Goal: Task Accomplishment & Management: Manage account settings

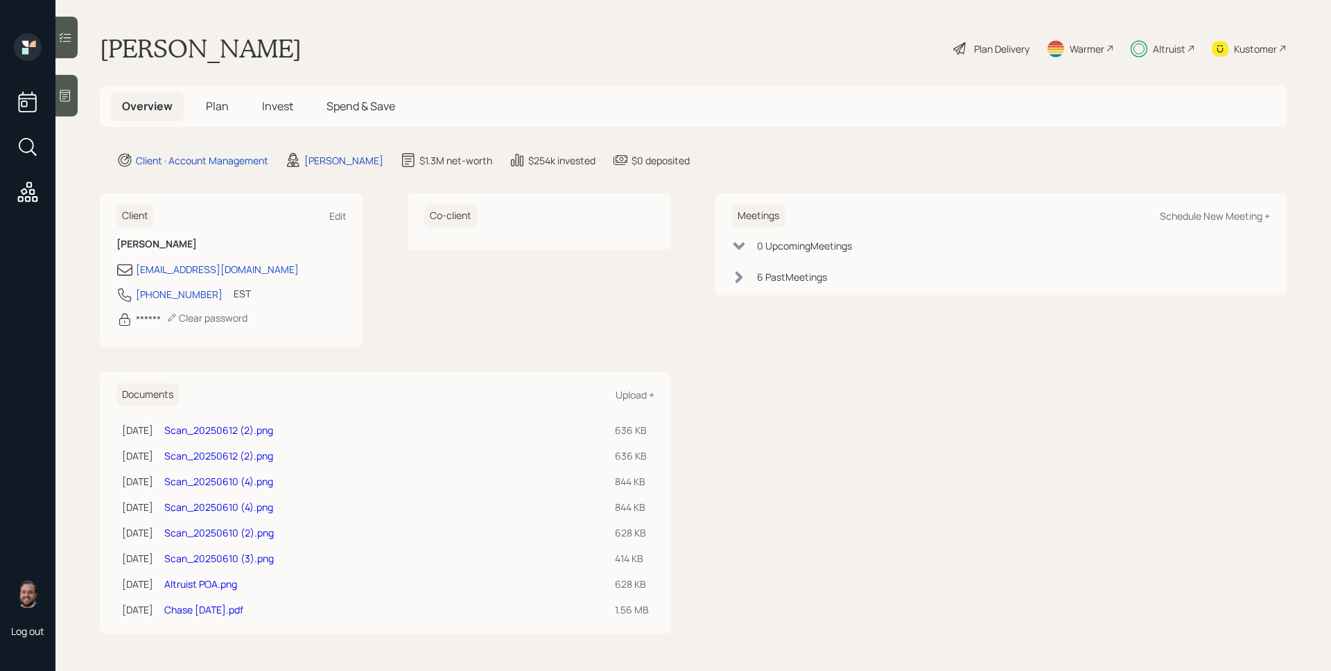
click at [997, 52] on div "Plan Delivery" at bounding box center [1001, 49] width 55 height 15
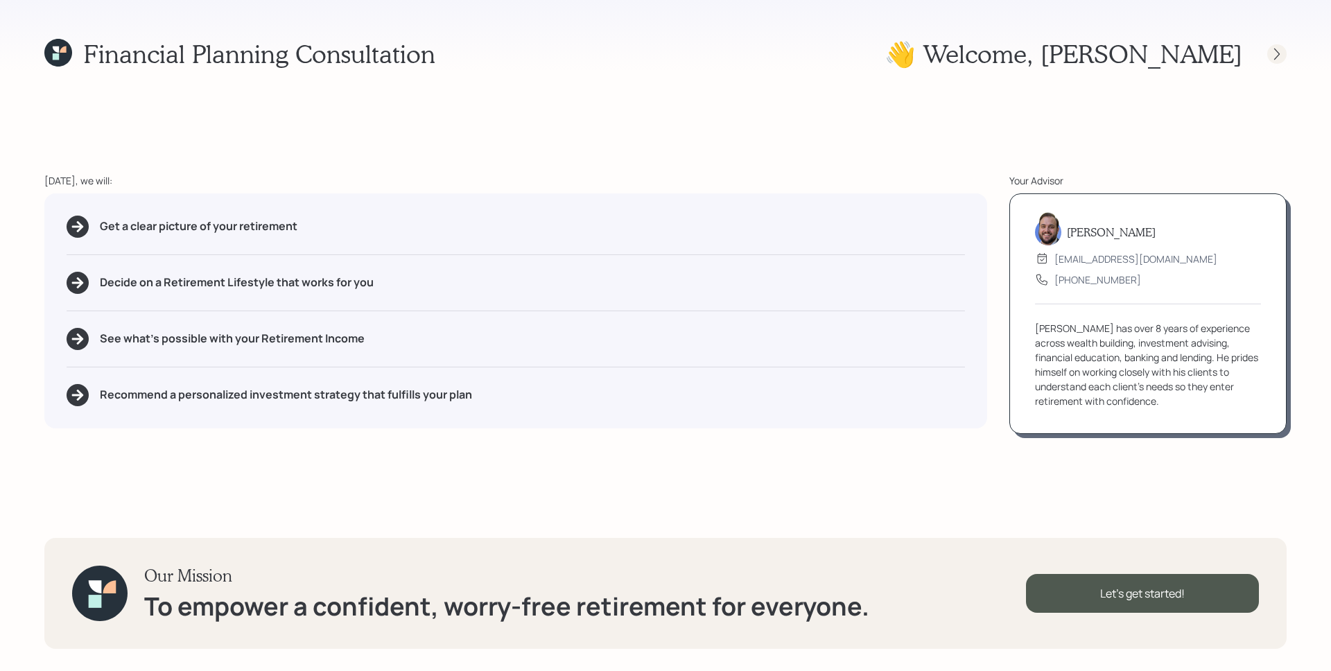
click at [1272, 51] on icon at bounding box center [1277, 54] width 14 height 14
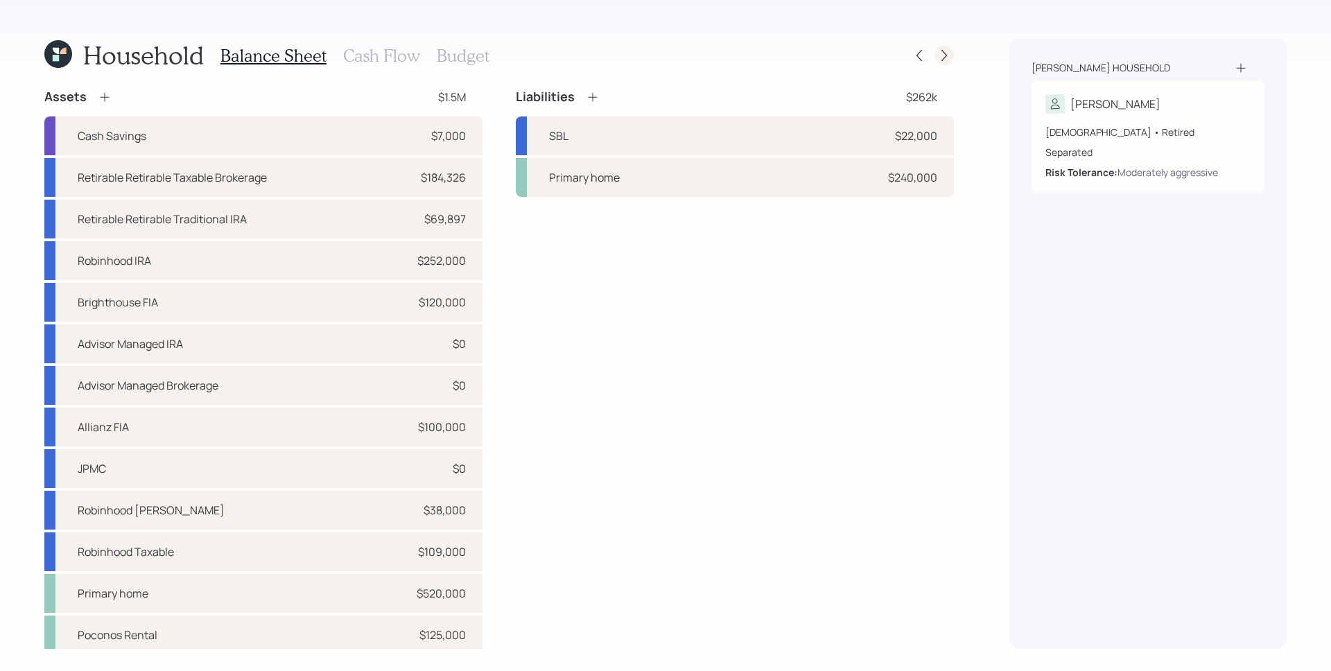
click at [948, 52] on icon at bounding box center [944, 56] width 14 height 14
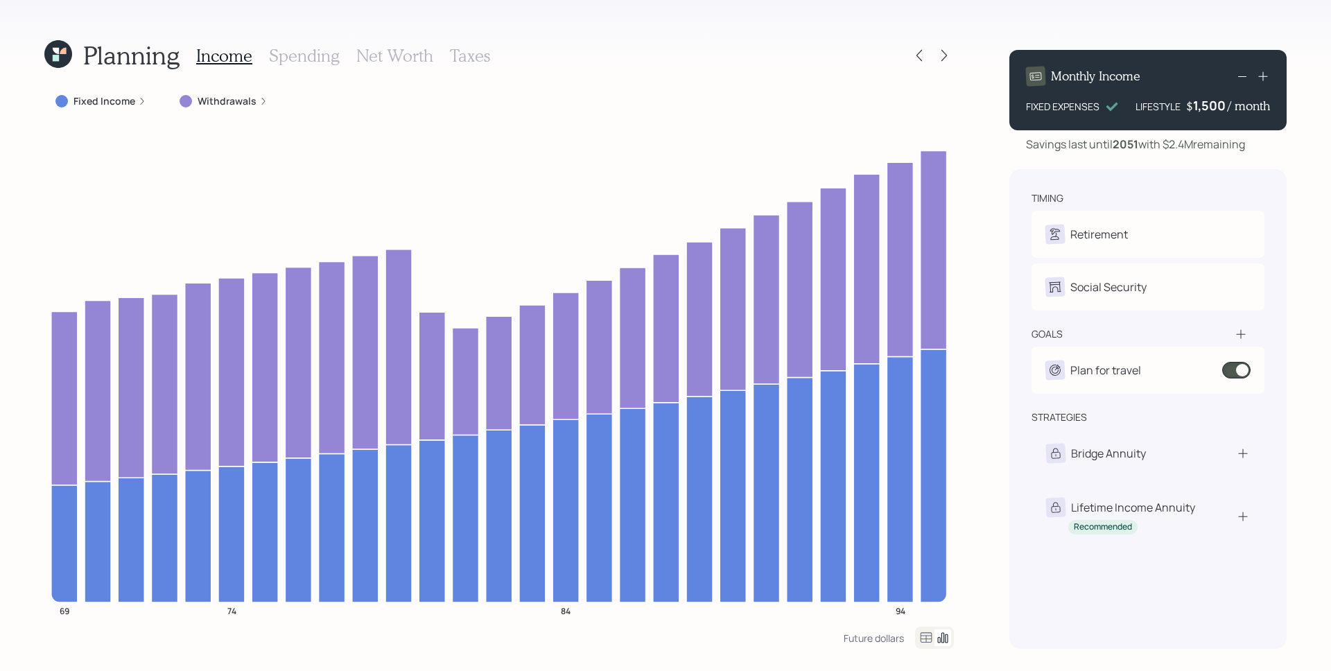
click at [222, 103] on label "Withdrawals" at bounding box center [227, 101] width 59 height 14
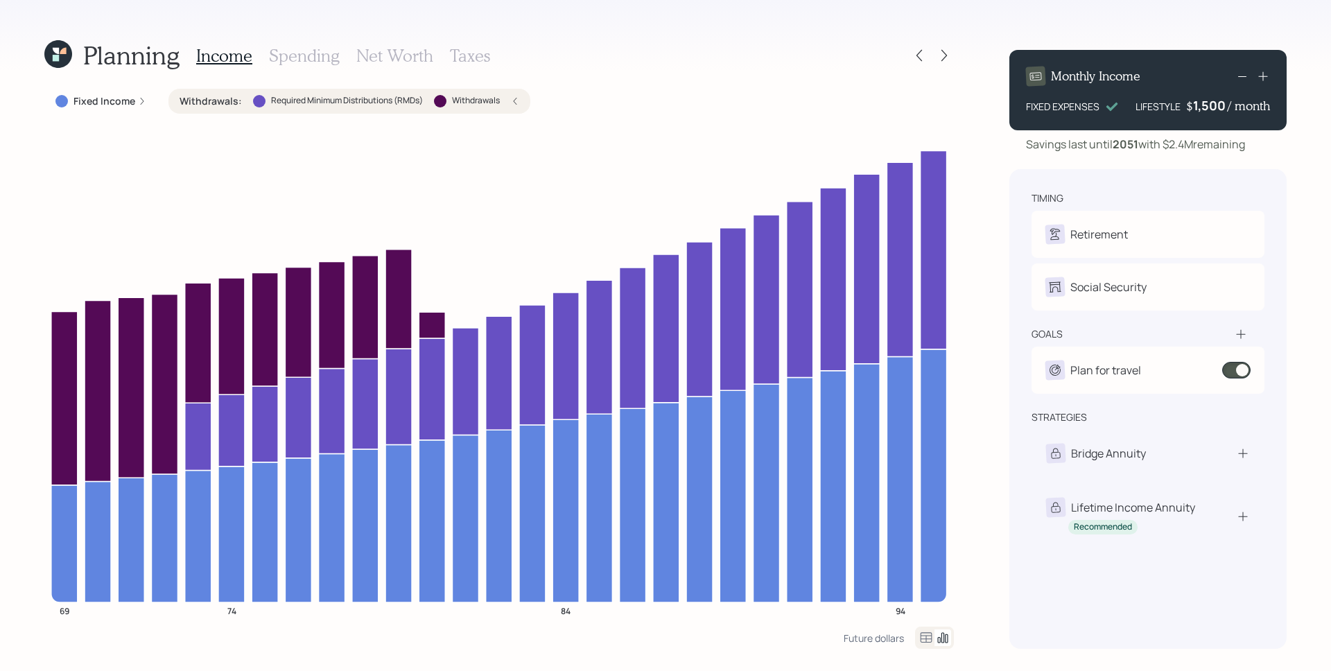
click at [478, 51] on h3 "Taxes" at bounding box center [470, 56] width 40 height 20
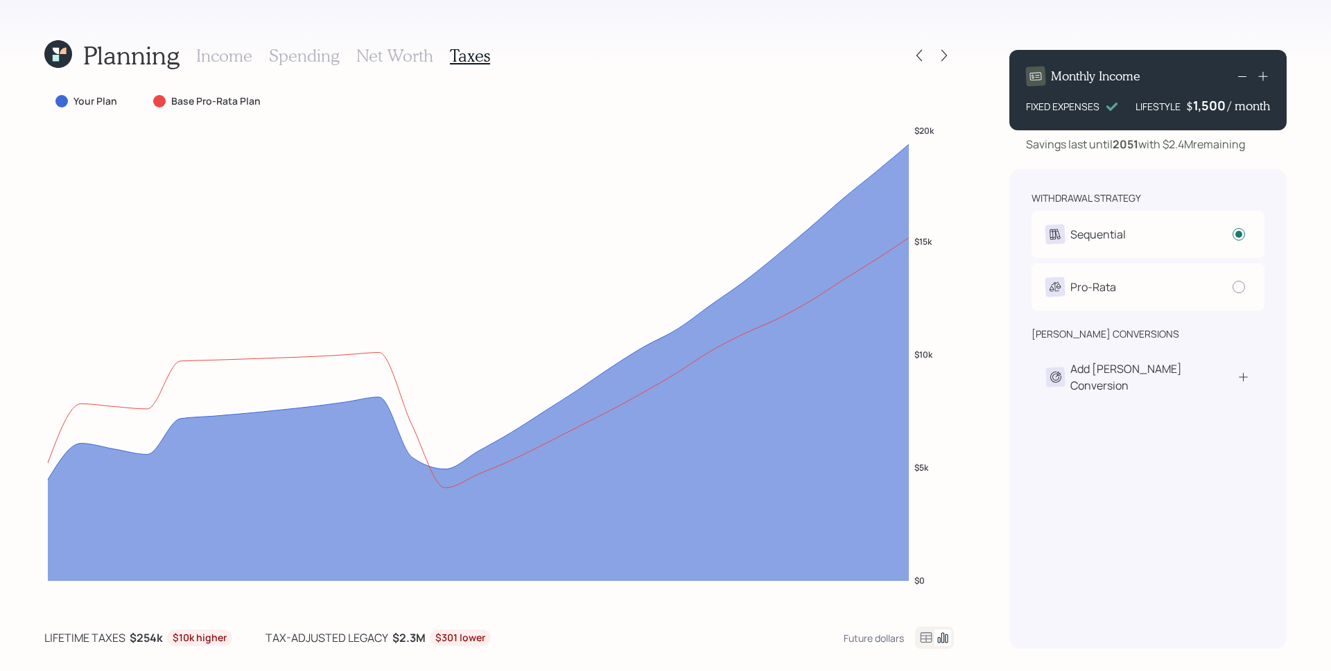
click at [209, 60] on h3 "Income" at bounding box center [224, 56] width 56 height 20
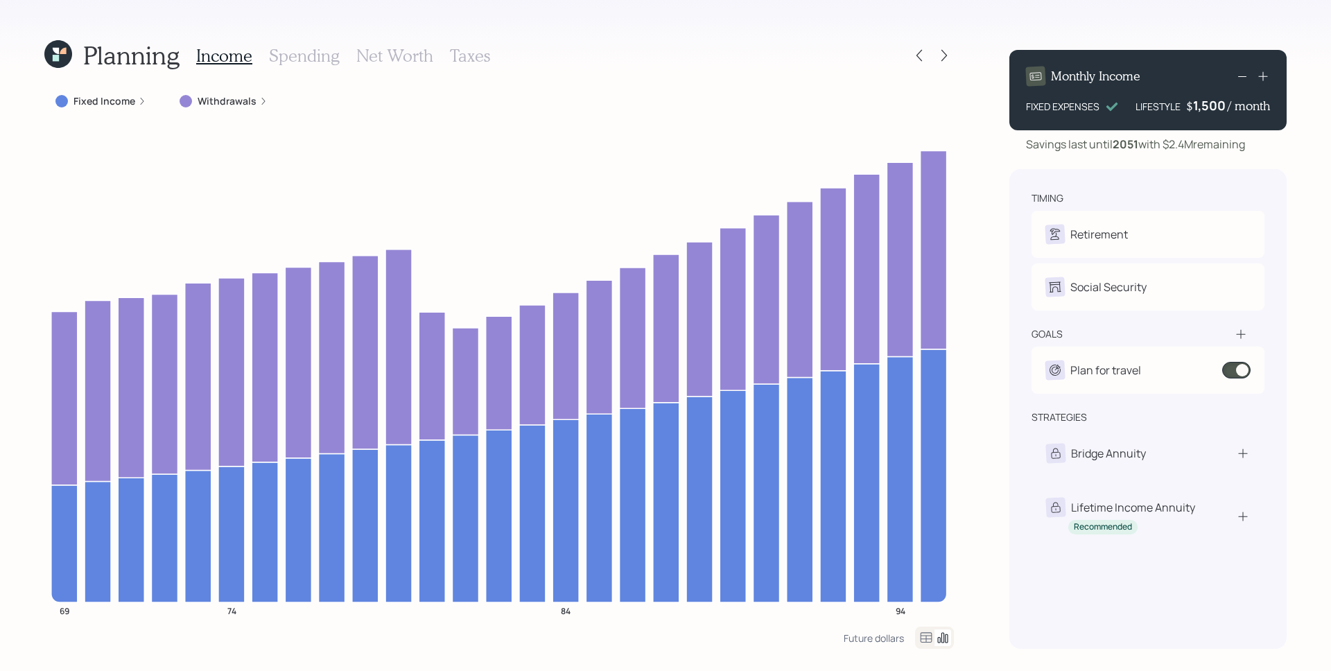
click at [239, 95] on label "Withdrawals" at bounding box center [227, 101] width 59 height 14
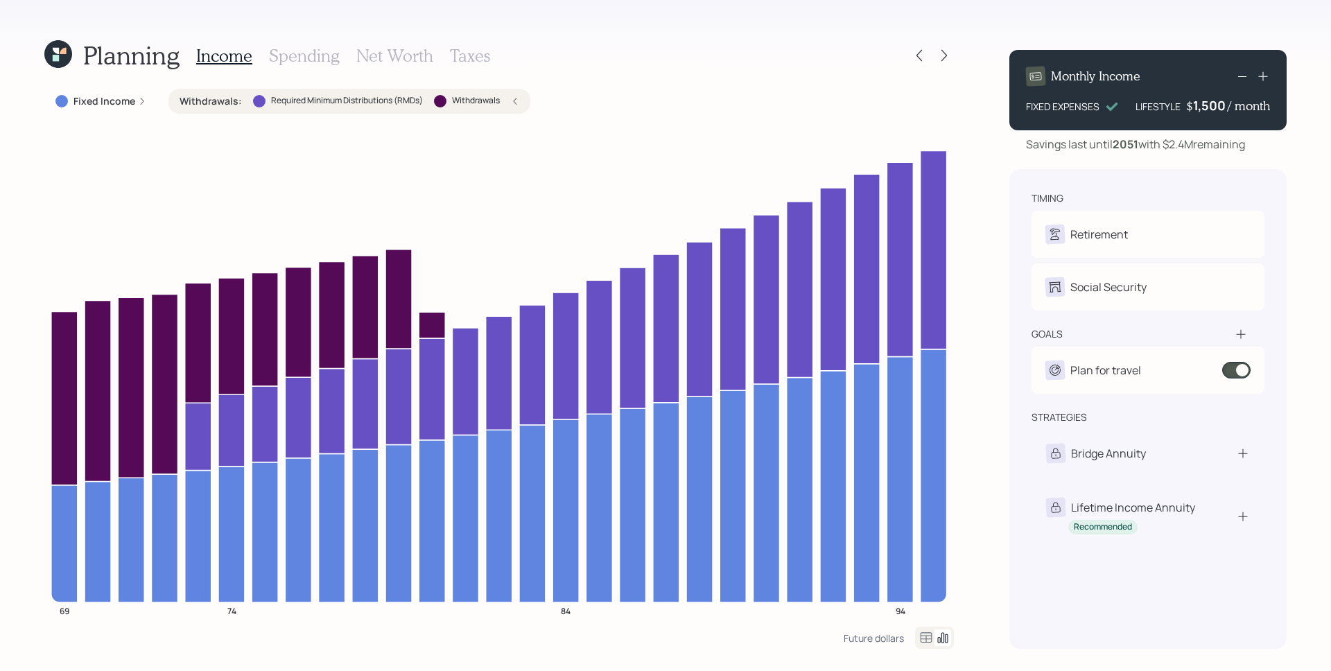
click at [509, 107] on div "Withdrawals : Required Minimum Distributions (RMDs) Withdrawals" at bounding box center [350, 101] width 340 height 14
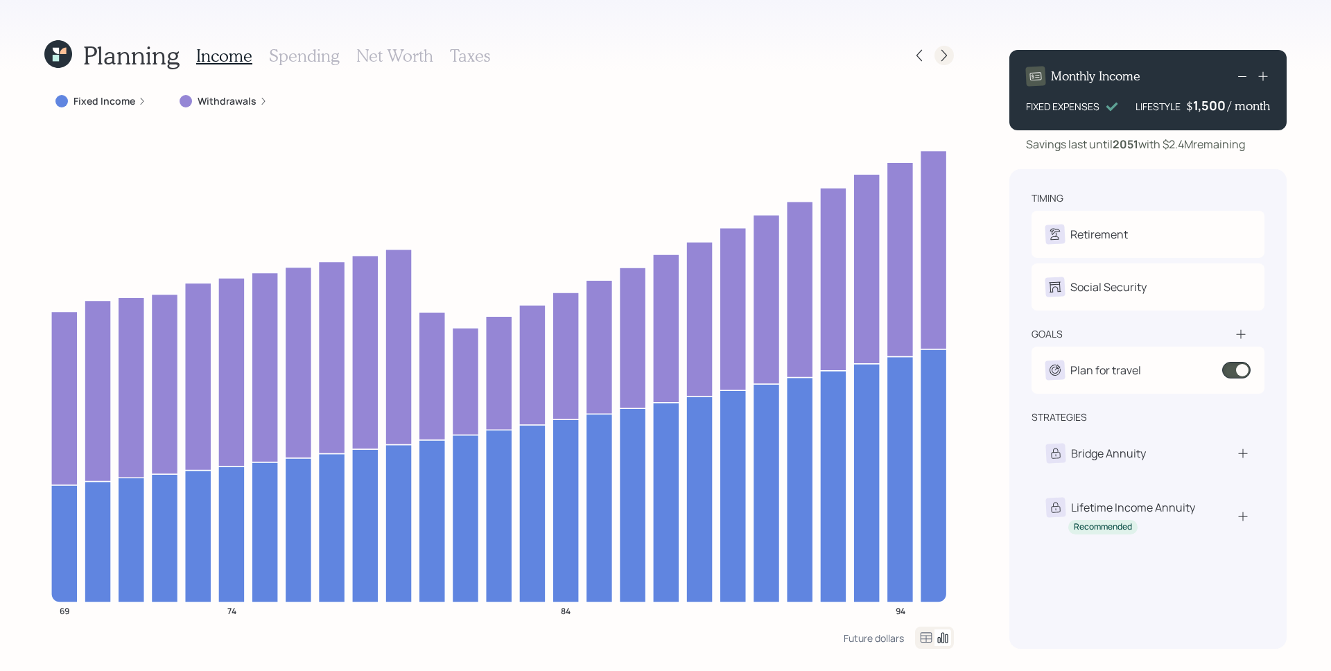
click at [944, 52] on icon at bounding box center [944, 56] width 14 height 14
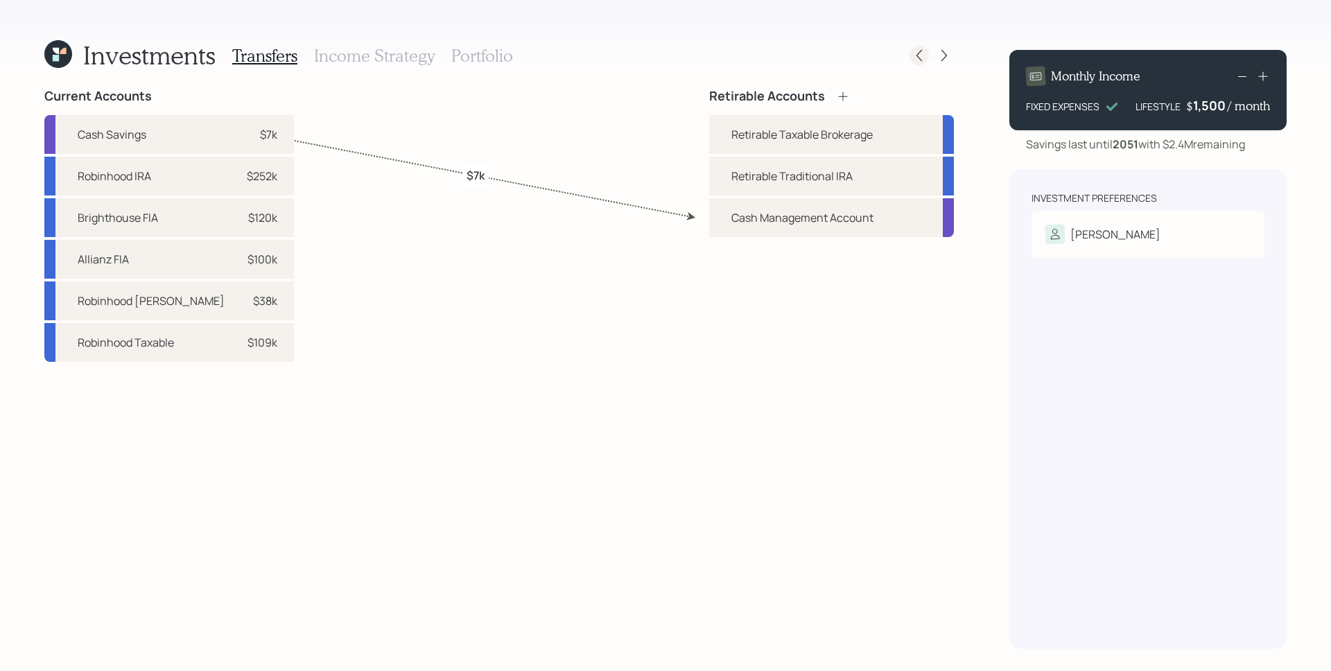
click at [916, 56] on icon at bounding box center [919, 56] width 14 height 14
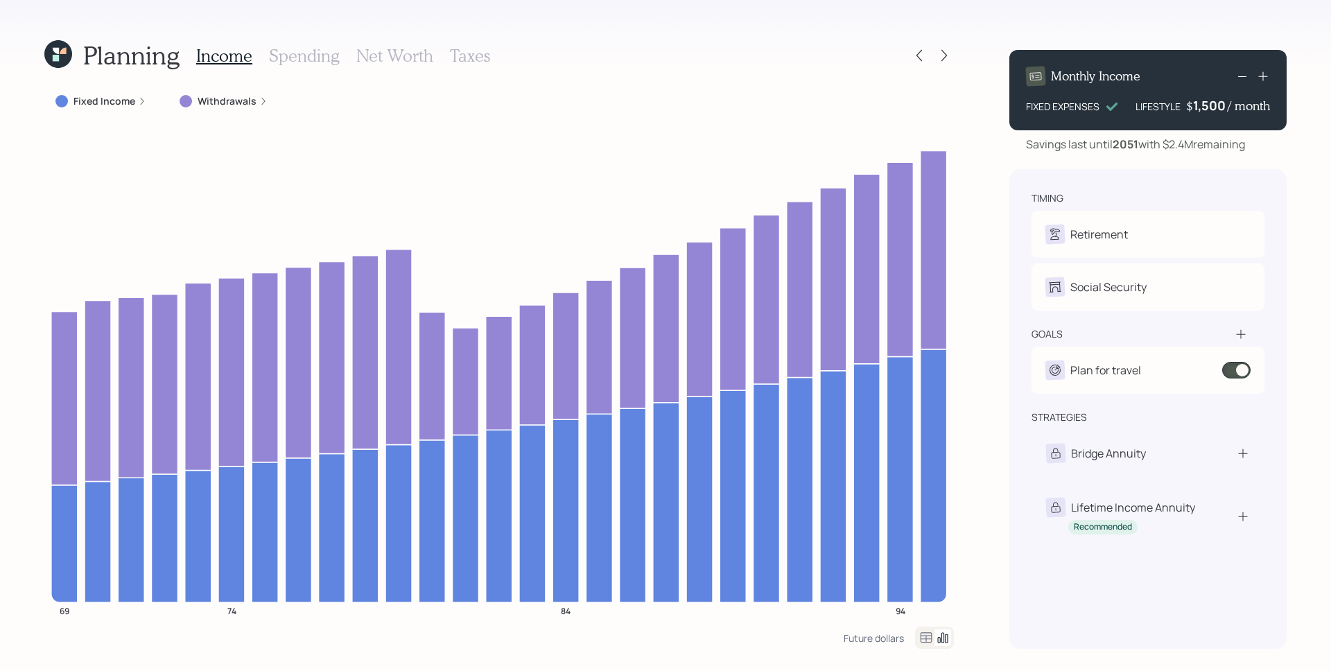
click at [916, 56] on icon at bounding box center [919, 56] width 14 height 14
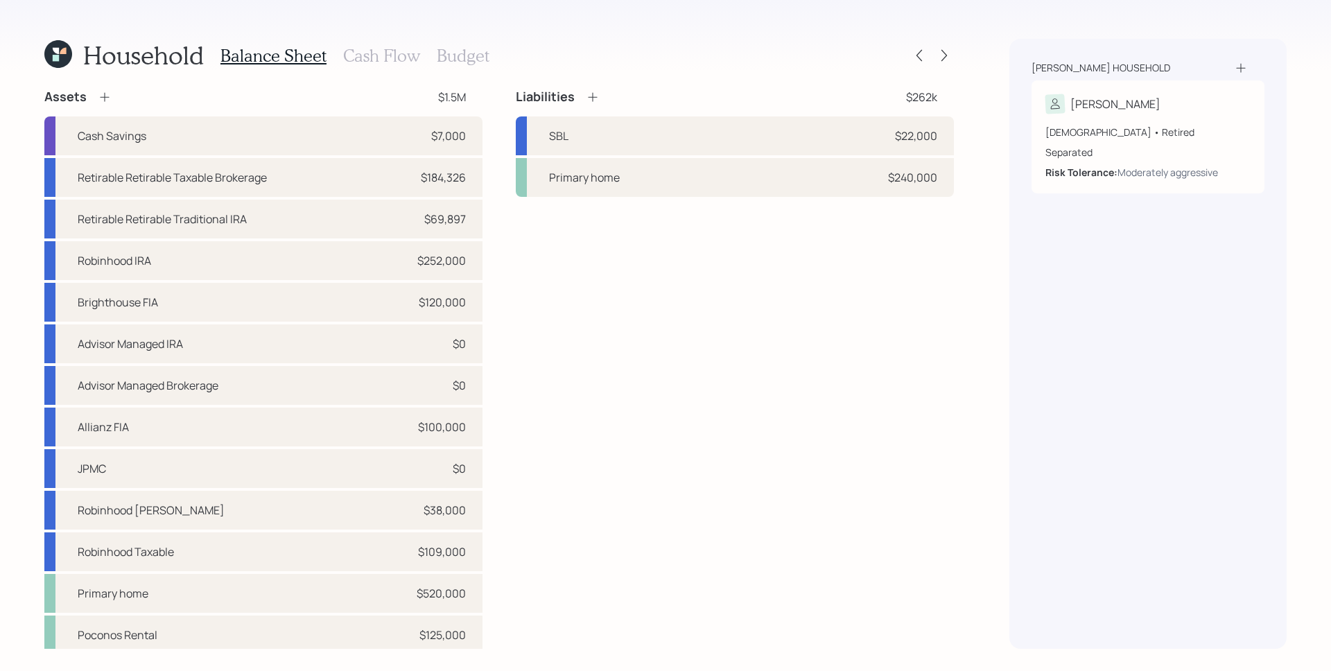
click at [357, 57] on h3 "Cash Flow" at bounding box center [381, 56] width 77 height 20
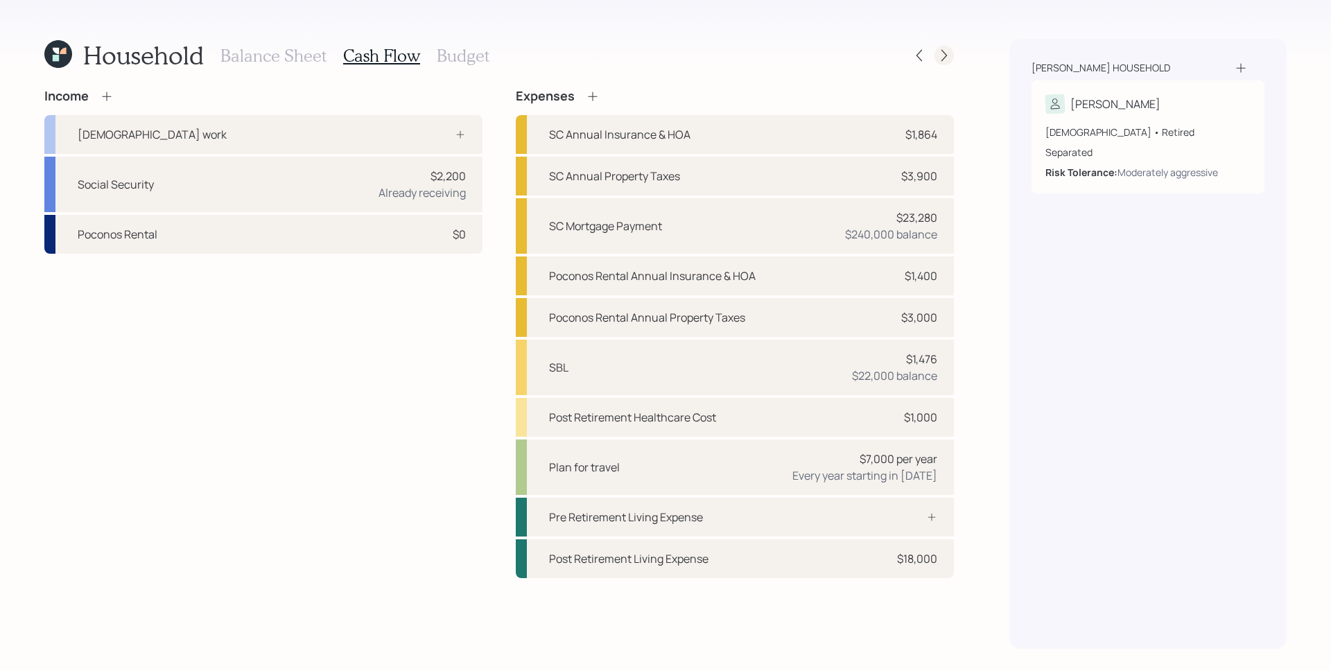
click at [943, 55] on icon at bounding box center [944, 56] width 14 height 14
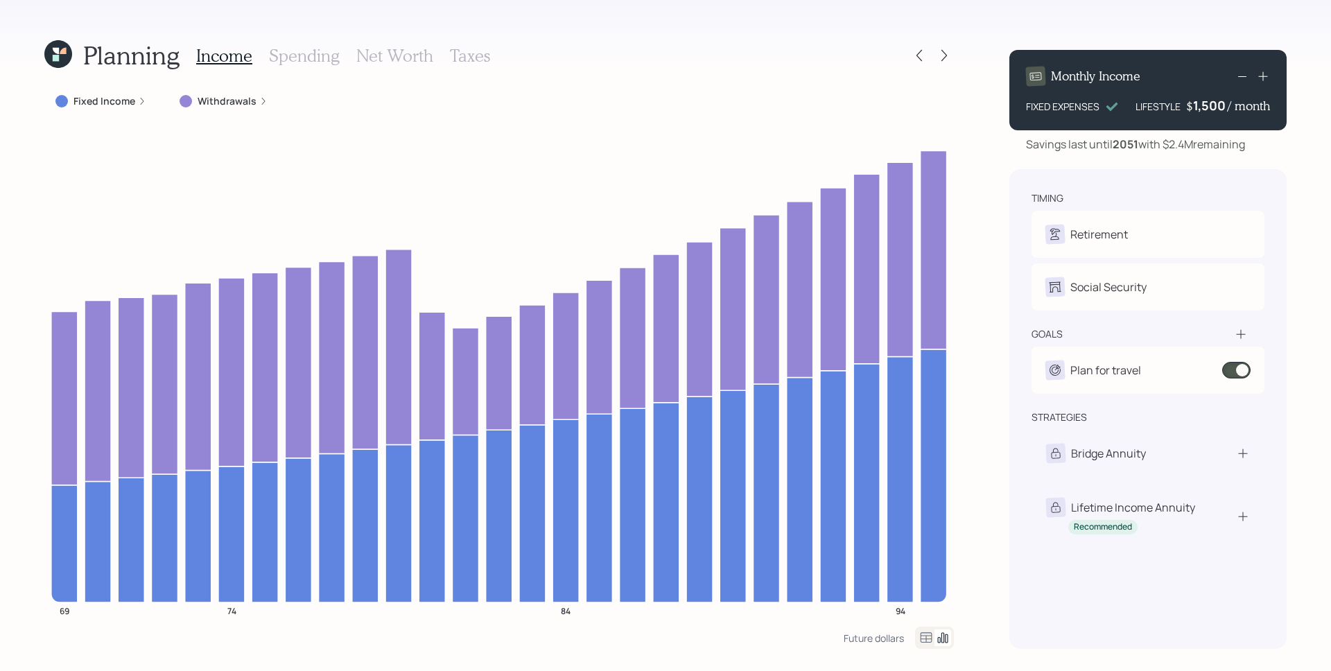
click at [943, 55] on icon at bounding box center [944, 56] width 14 height 14
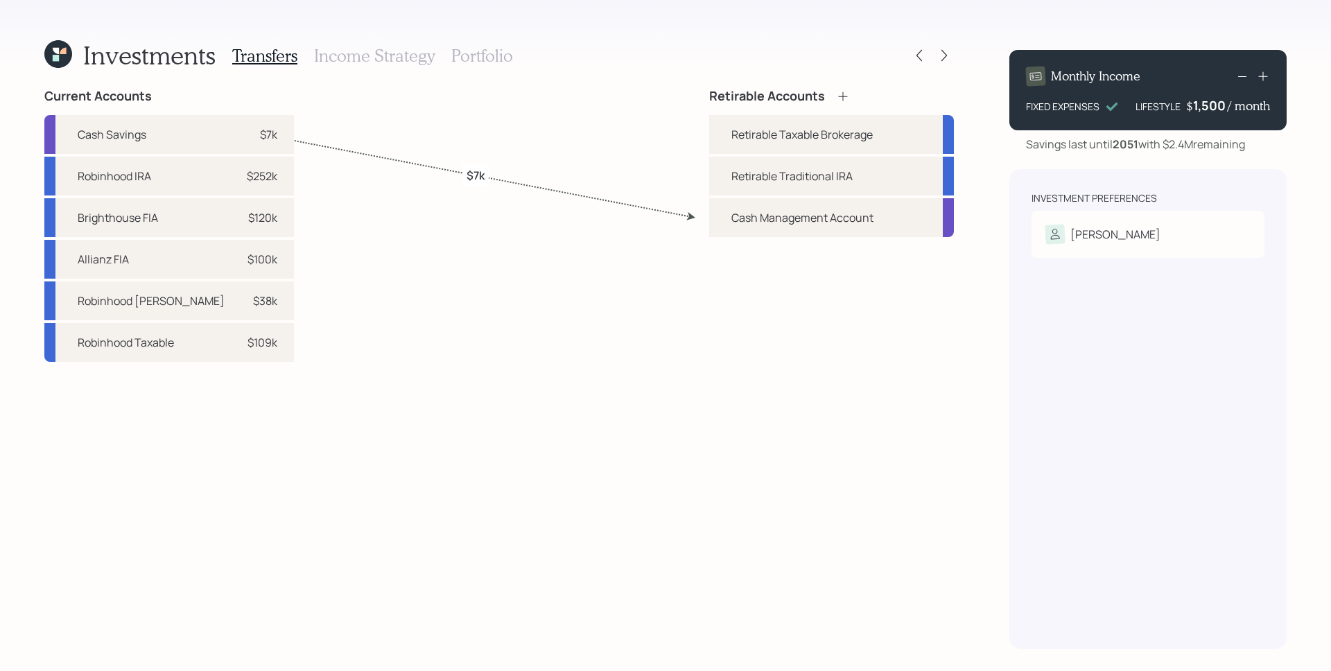
click at [488, 43] on div "Transfers Income Strategy Portfolio" at bounding box center [372, 55] width 281 height 33
click at [485, 53] on h3 "Portfolio" at bounding box center [482, 56] width 62 height 20
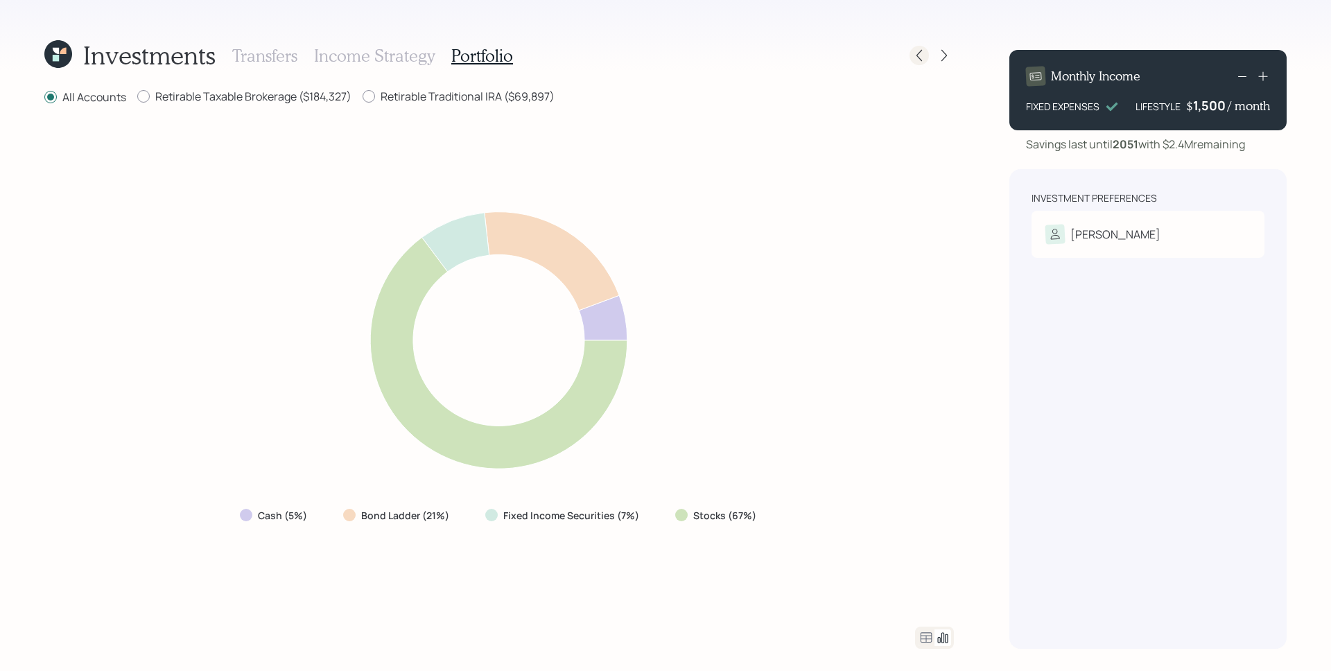
click at [913, 58] on icon at bounding box center [919, 56] width 14 height 14
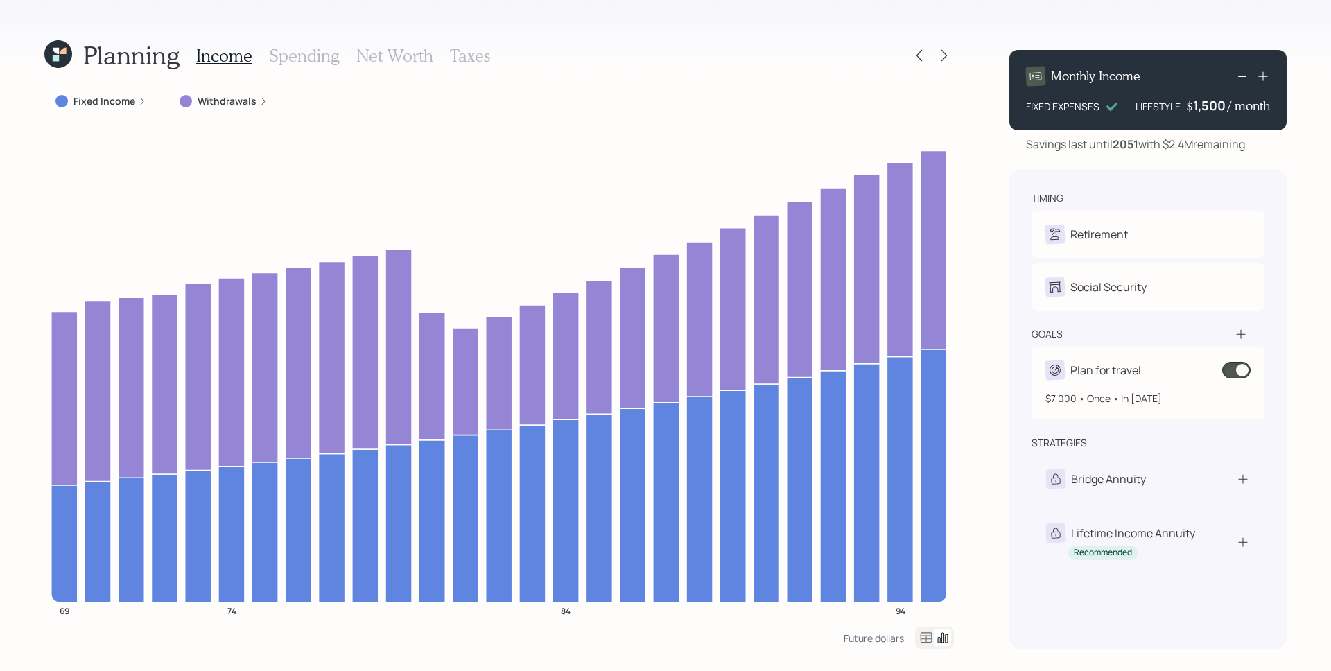
click at [1110, 364] on div "Plan for travel" at bounding box center [1105, 370] width 71 height 17
select select "1"
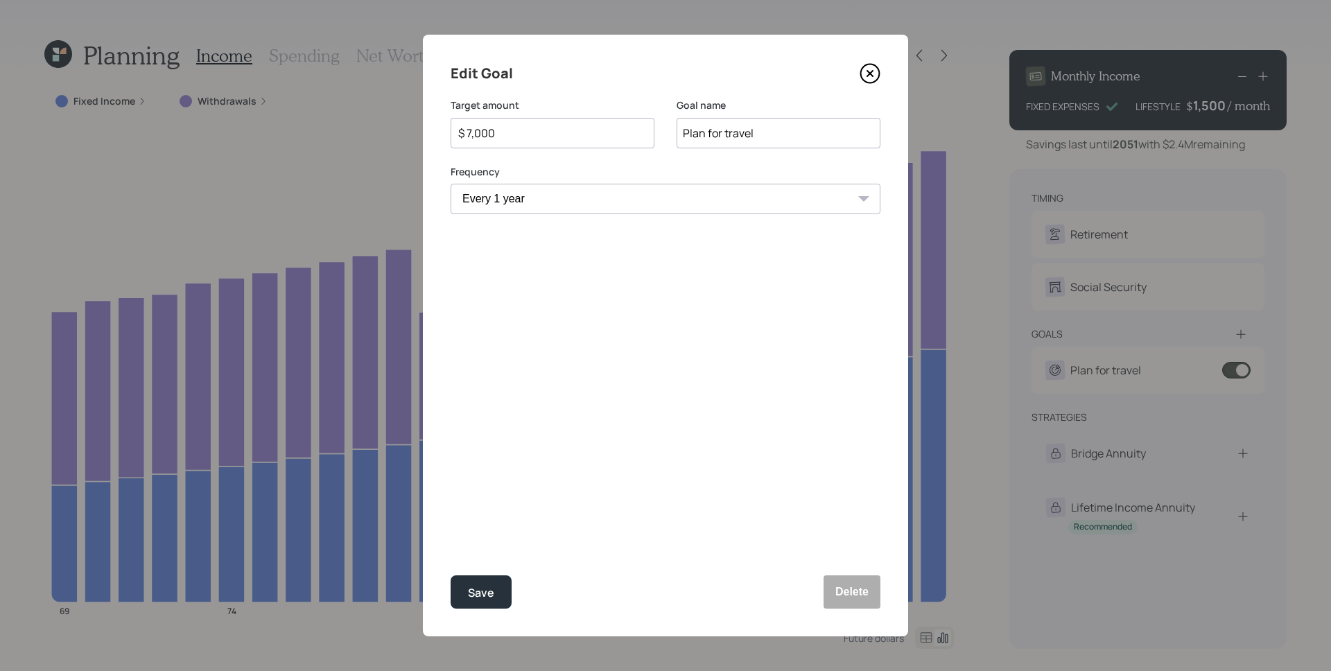
select select "2036"
click at [861, 76] on icon at bounding box center [870, 73] width 19 height 19
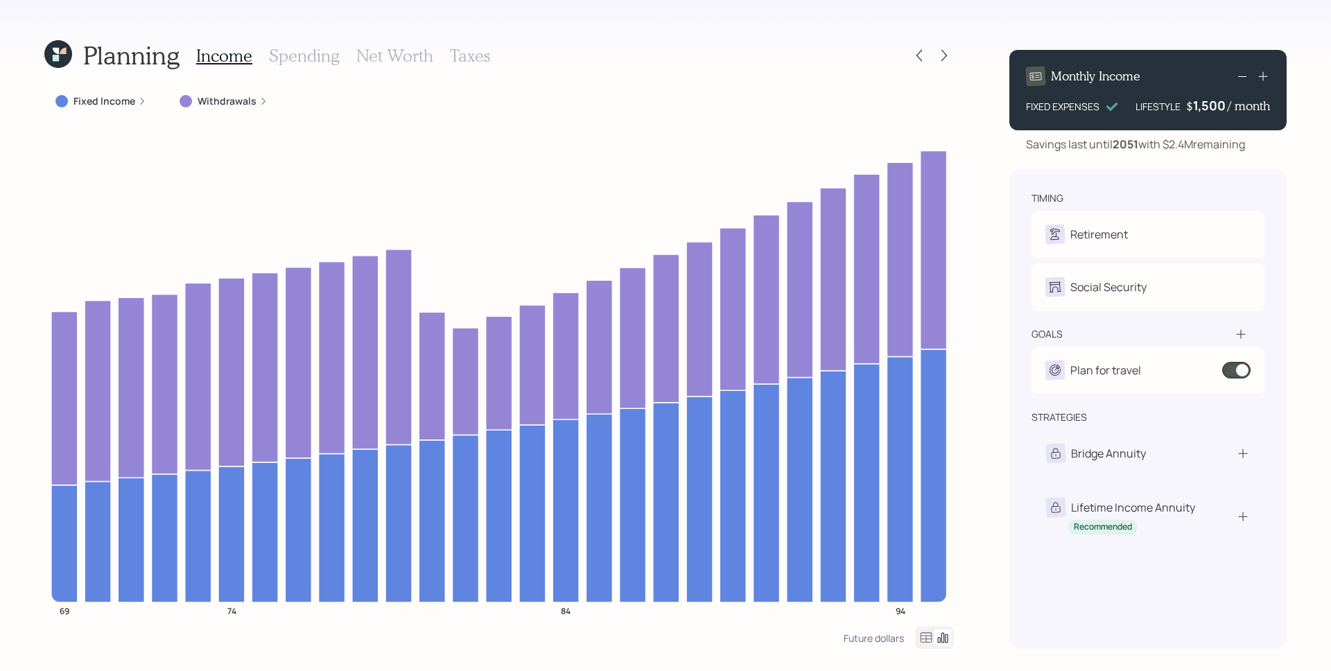
click at [252, 98] on label "Withdrawals" at bounding box center [227, 101] width 59 height 14
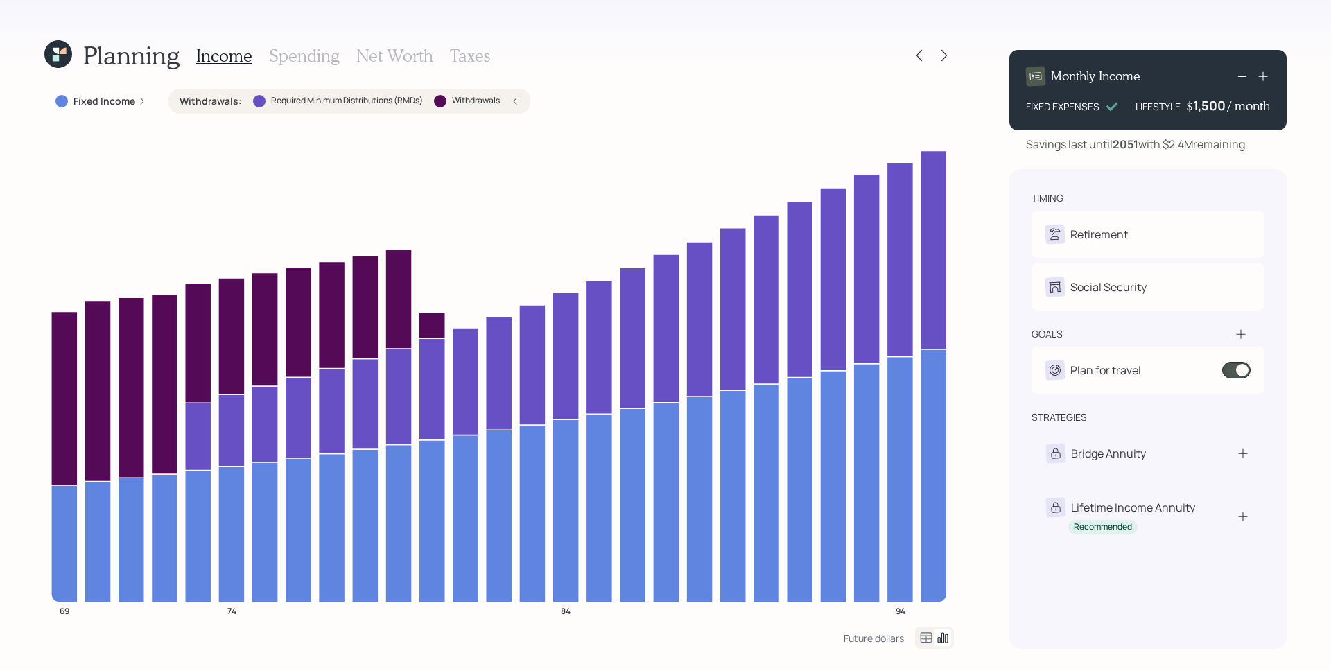
click at [509, 103] on div "Withdrawals : Required Minimum Distributions (RMDs) Withdrawals" at bounding box center [350, 101] width 340 height 14
